Goal: Navigation & Orientation: Find specific page/section

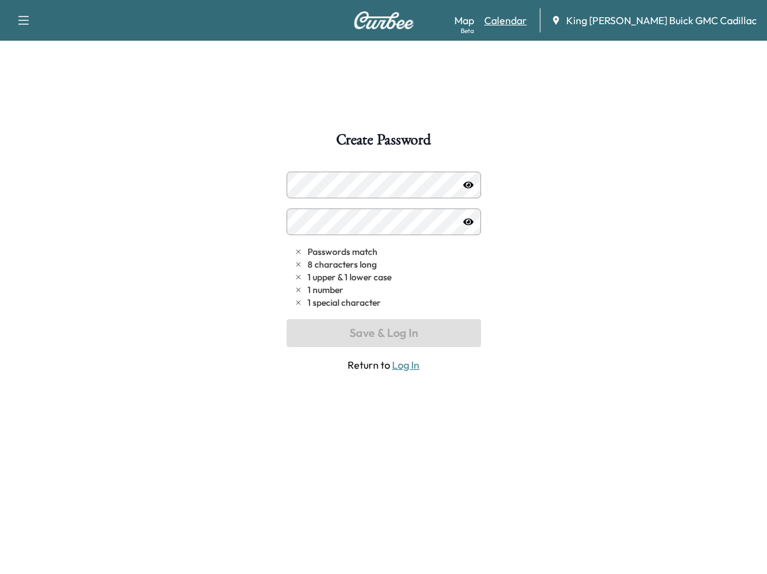
click at [527, 22] on link "Calendar" at bounding box center [505, 20] width 43 height 15
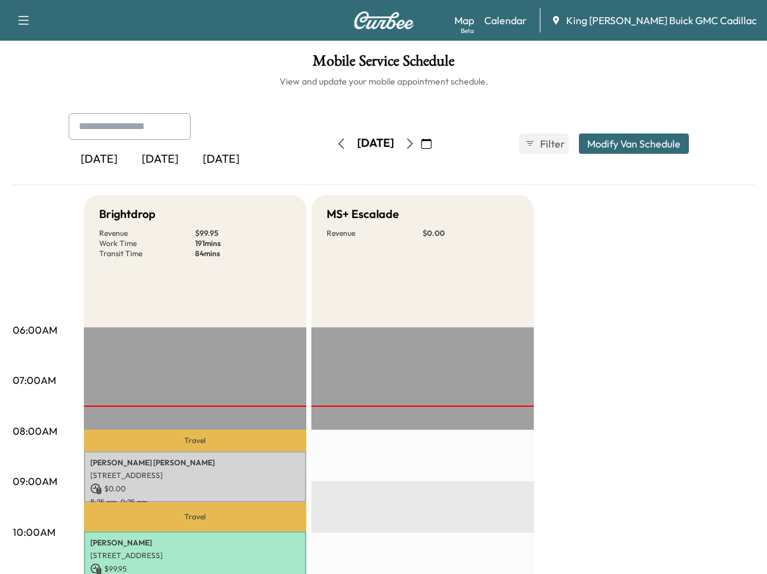
click at [415, 145] on icon "button" at bounding box center [410, 144] width 10 height 10
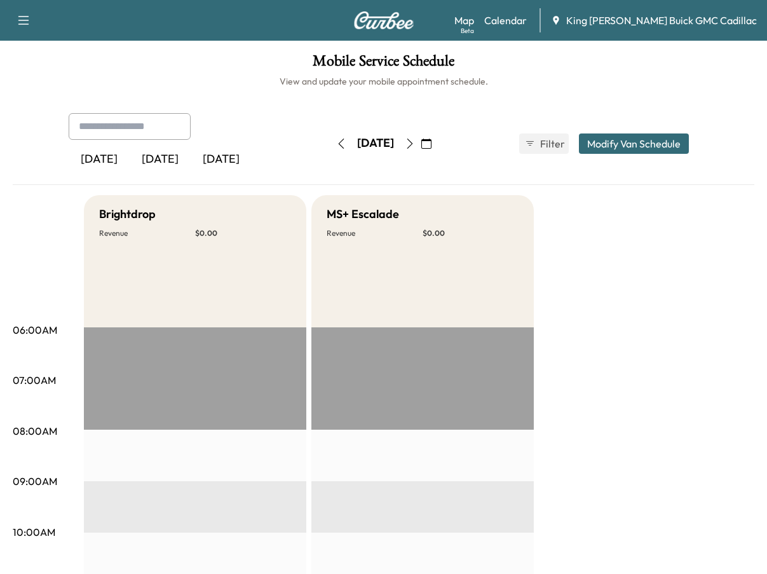
click at [331, 149] on button "button" at bounding box center [342, 143] width 22 height 20
